Goal: Find specific page/section: Find specific page/section

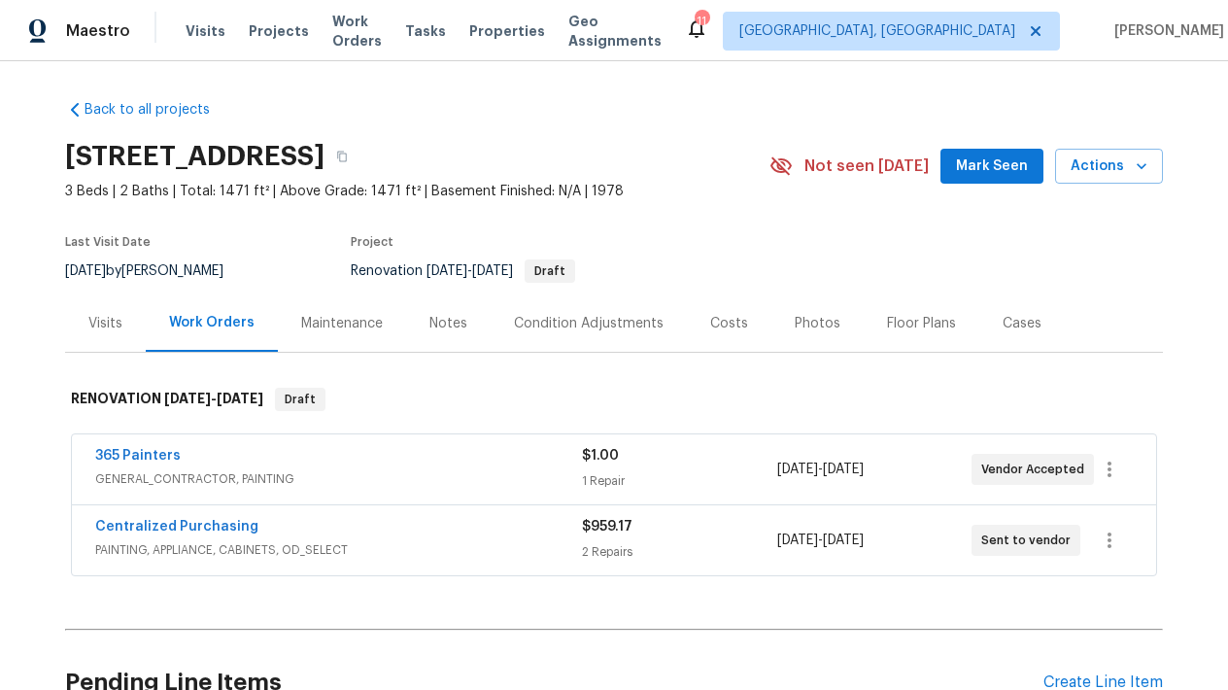
click at [503, 17] on div "Visits Projects Work Orders Tasks Properties Geo Assignments" at bounding box center [435, 31] width 499 height 39
click at [500, 29] on span "Properties" at bounding box center [507, 30] width 76 height 19
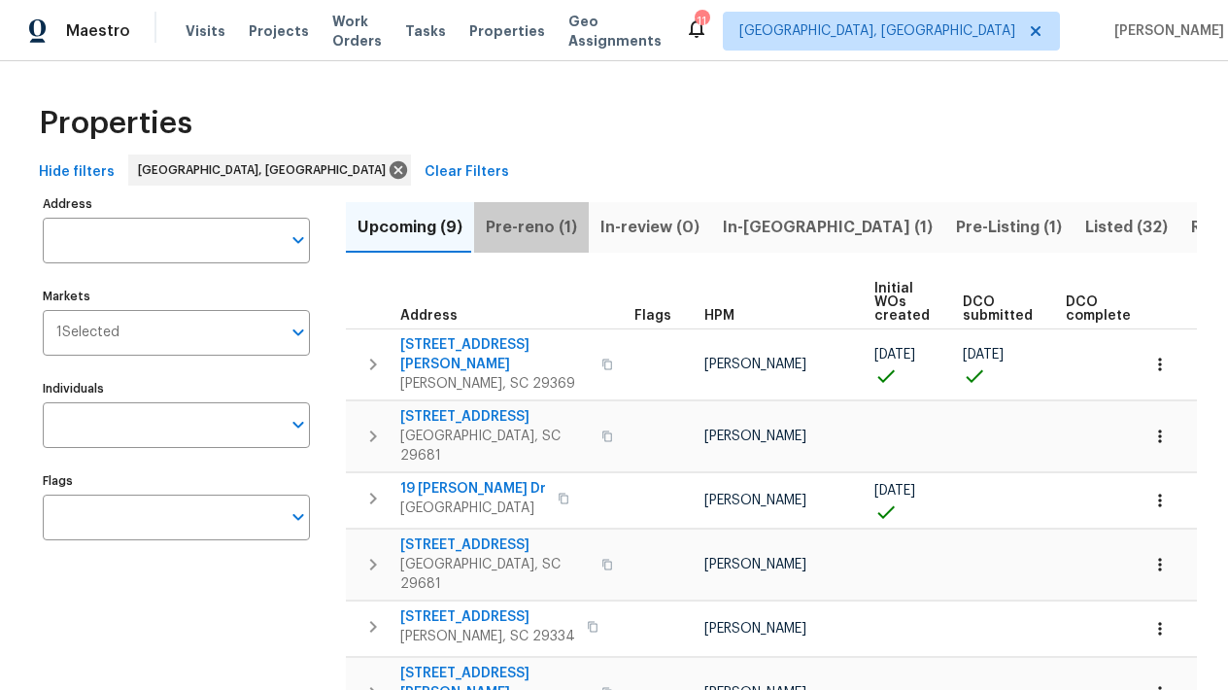
click at [528, 214] on span "Pre-reno (1)" at bounding box center [531, 227] width 91 height 27
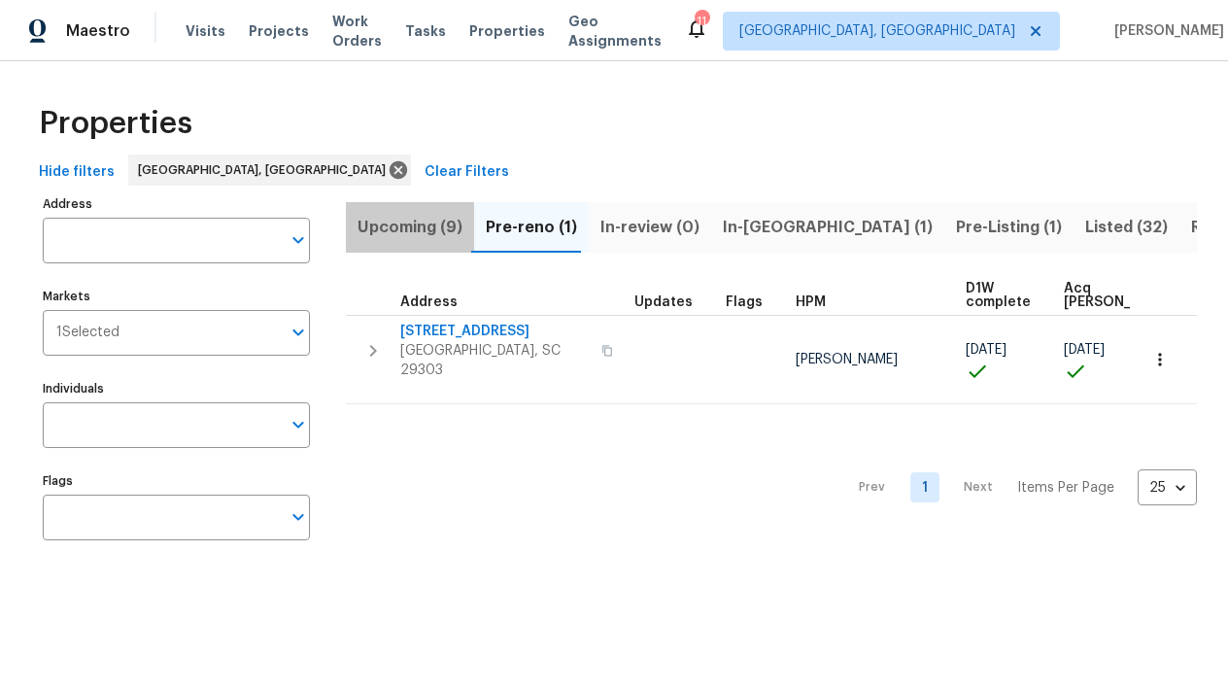
click at [415, 221] on span "Upcoming (9)" at bounding box center [409, 227] width 105 height 27
